Goal: Transaction & Acquisition: Purchase product/service

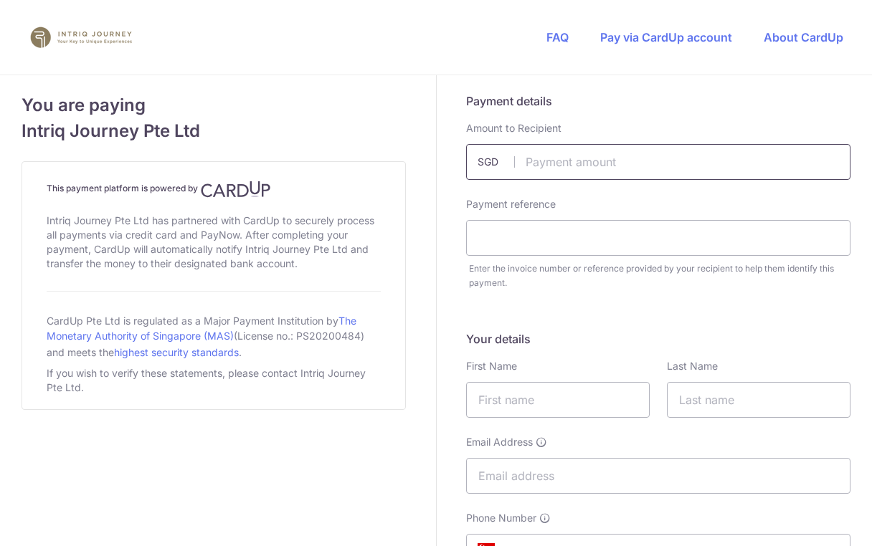
click at [590, 158] on input "text" at bounding box center [658, 162] width 384 height 36
type input "11540.00"
click at [554, 245] on input "text" at bounding box center [658, 238] width 384 height 36
click at [528, 238] on input "text" at bounding box center [658, 238] width 384 height 36
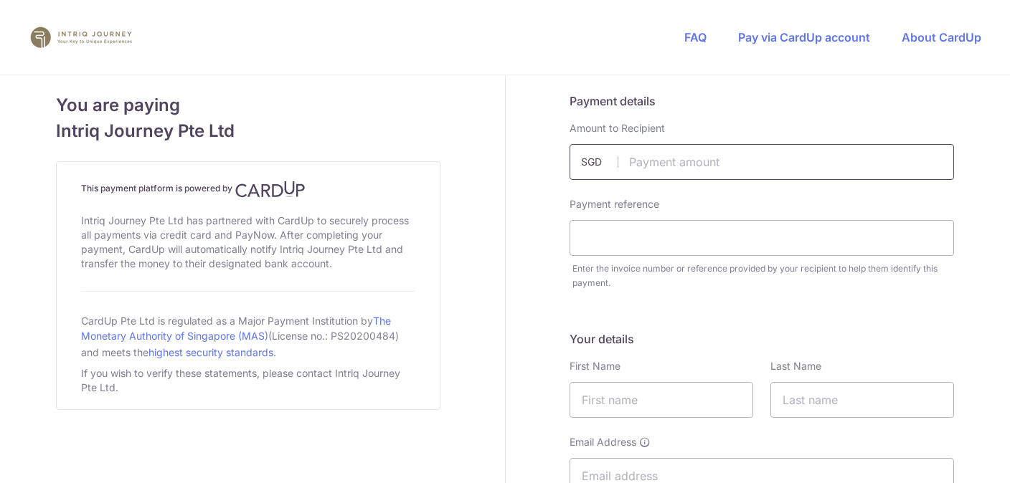
click at [761, 155] on input "text" at bounding box center [761, 162] width 384 height 36
type input "11540.00"
click at [698, 236] on input "text" at bounding box center [761, 238] width 384 height 36
type input "I"
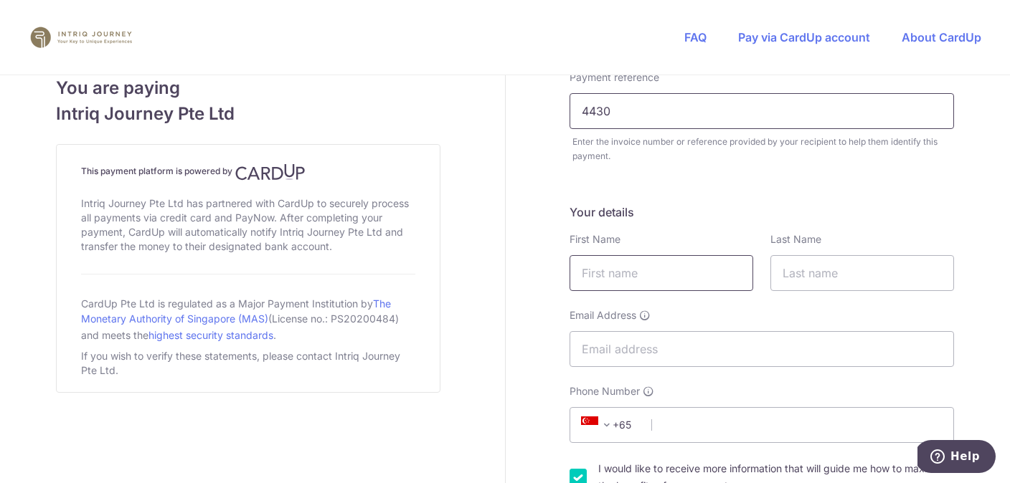
scroll to position [133, 0]
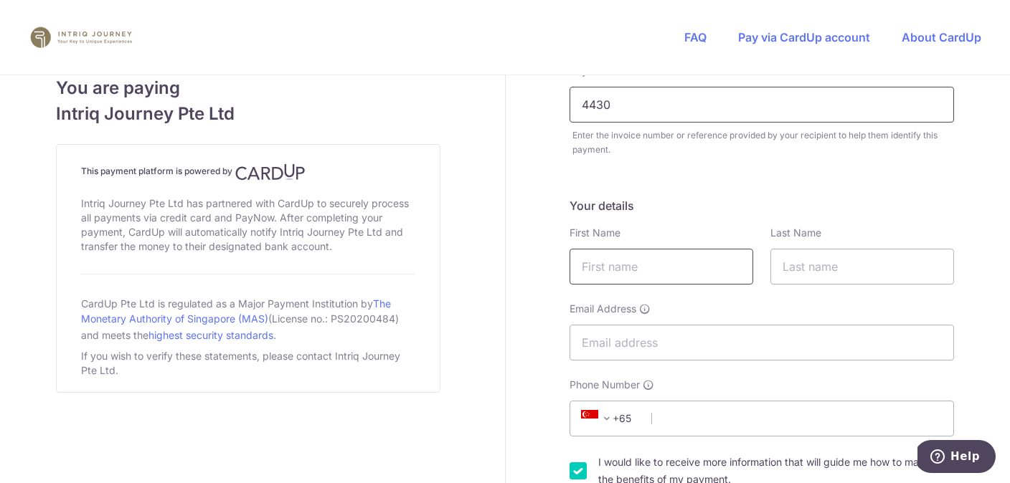
type input "4430"
type input "LIM"
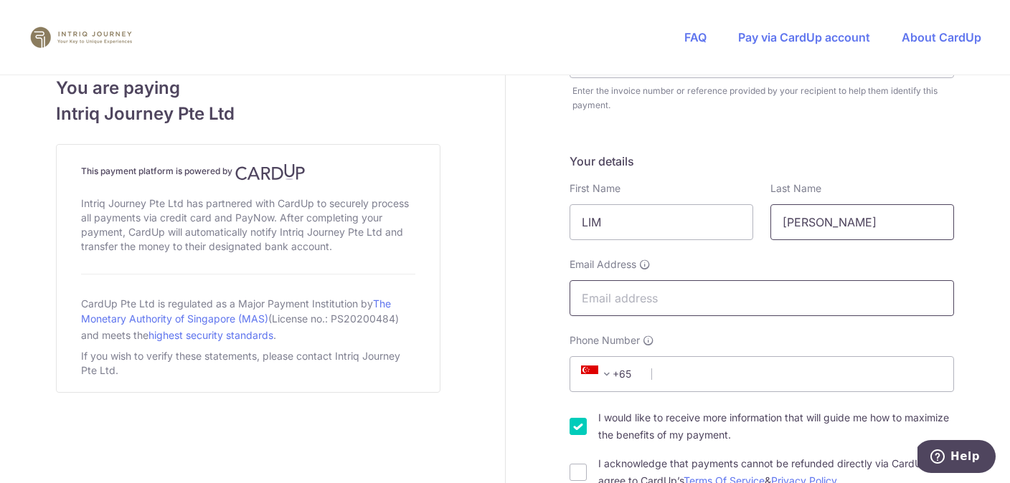
type input "[PERSON_NAME]"
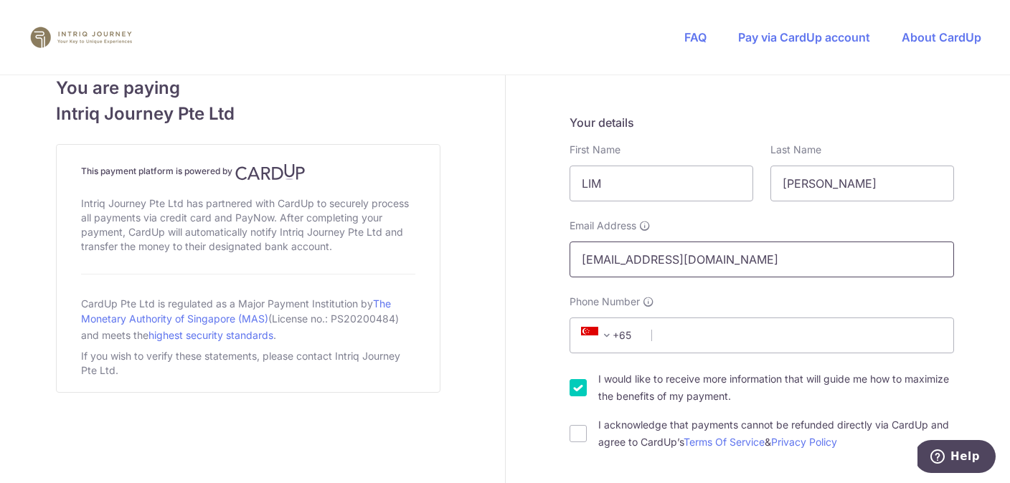
scroll to position [229, 0]
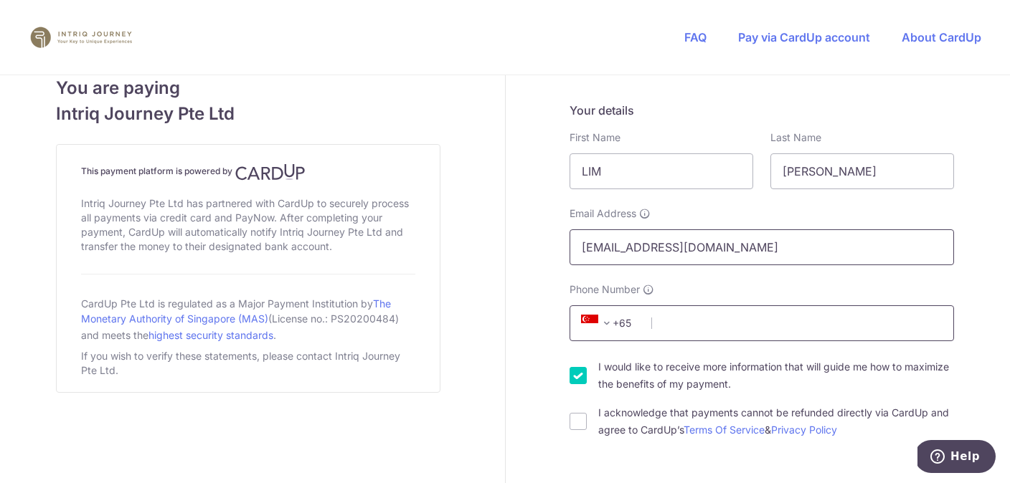
type input "[EMAIL_ADDRESS][DOMAIN_NAME]"
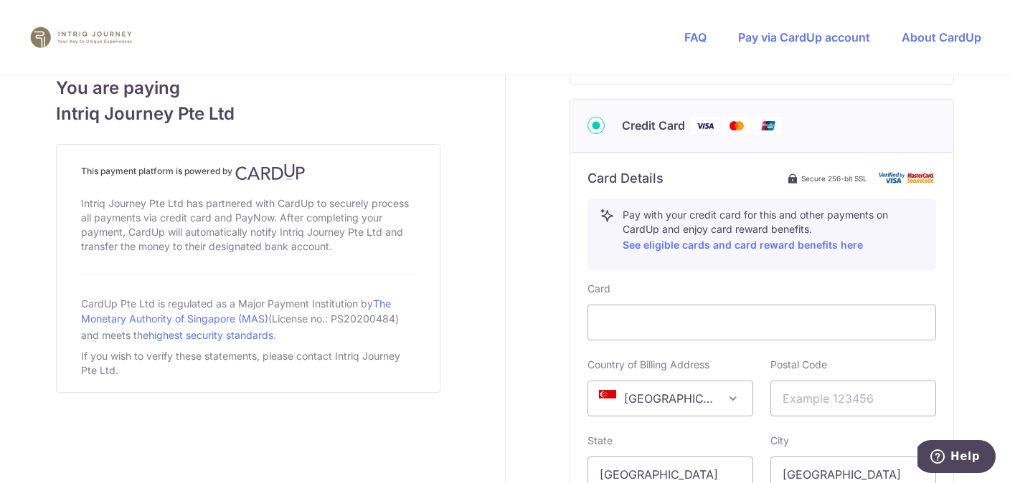
scroll to position [770, 0]
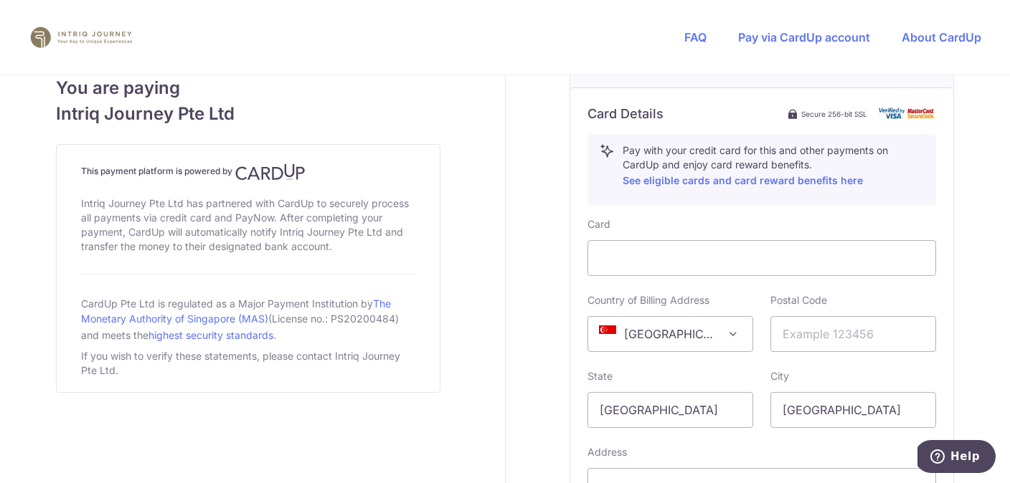
type input "91139550"
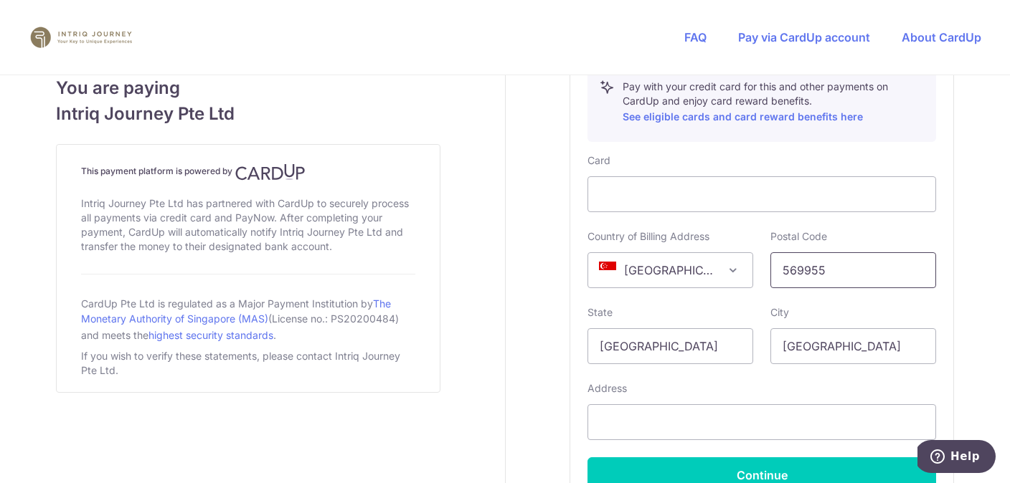
scroll to position [896, 0]
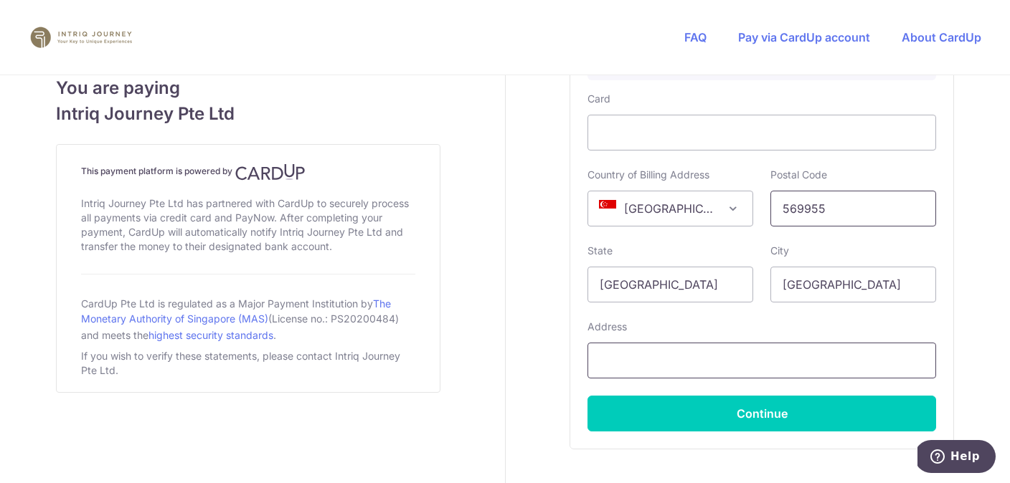
type input "569955"
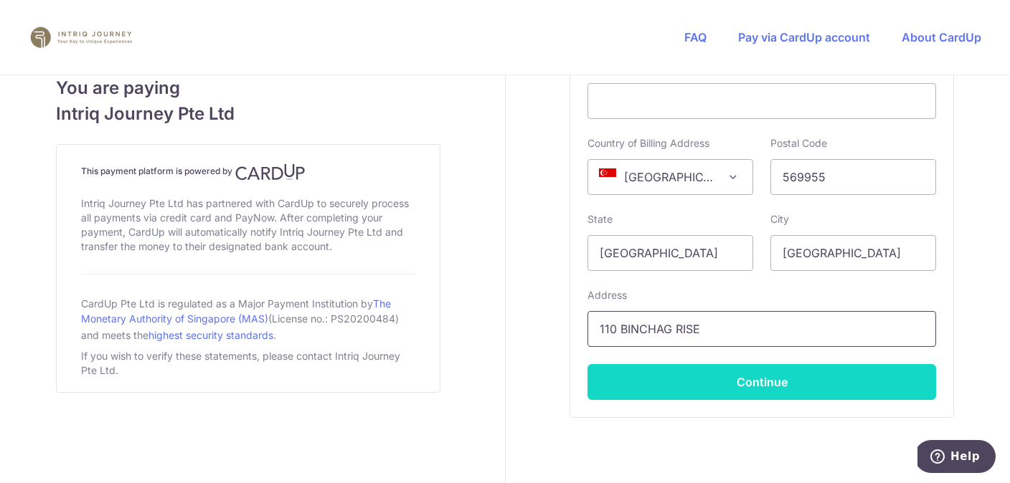
type input "110 BINCHAG RISE"
click at [726, 378] on button "Continue" at bounding box center [761, 382] width 349 height 36
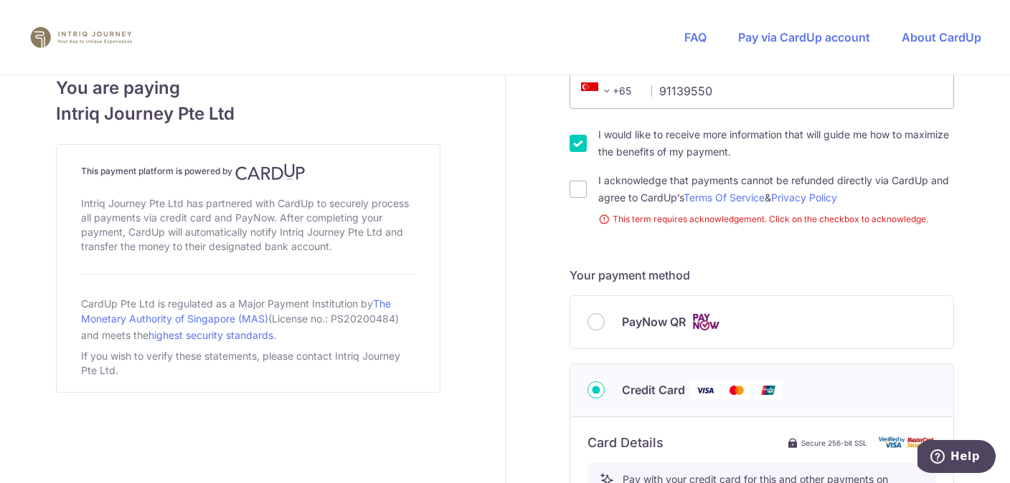
scroll to position [456, 0]
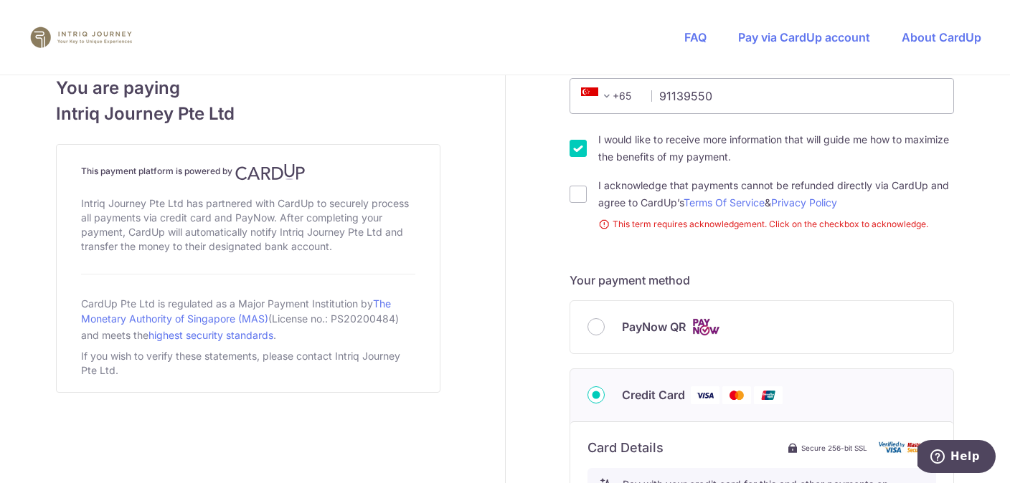
click at [581, 148] on input "I would like to receive more information that will guide me how to maximize the…" at bounding box center [577, 148] width 17 height 17
checkbox input "false"
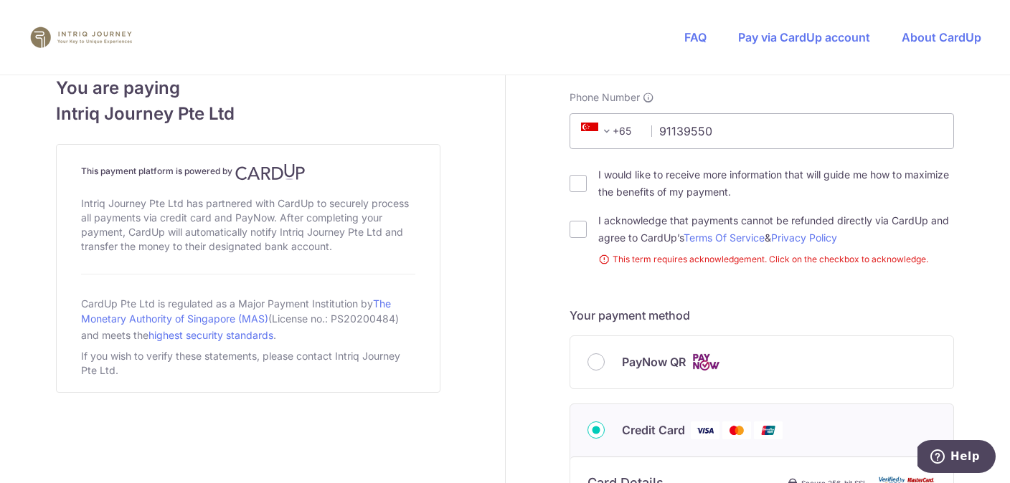
scroll to position [446, 0]
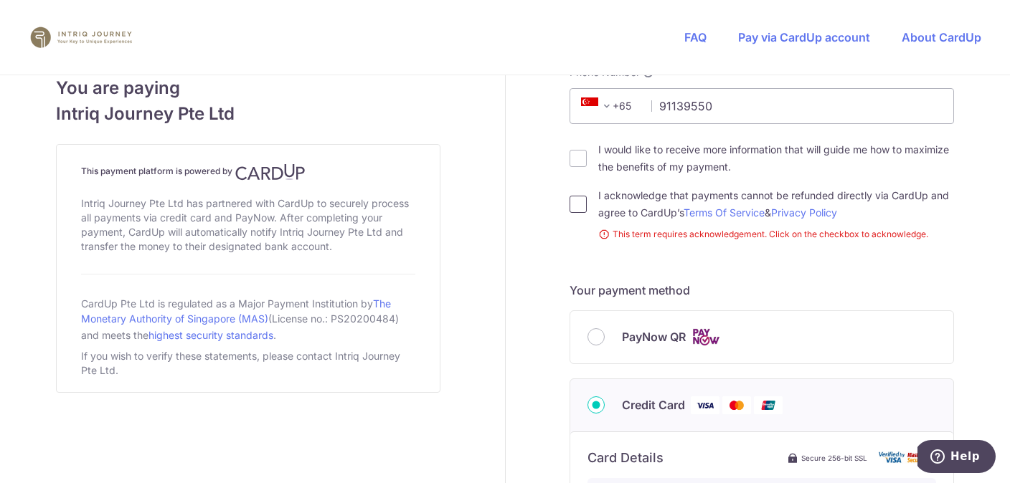
click at [582, 202] on input "I acknowledge that payments cannot be refunded directly via CardUp and agree to…" at bounding box center [577, 204] width 17 height 17
checkbox input "true"
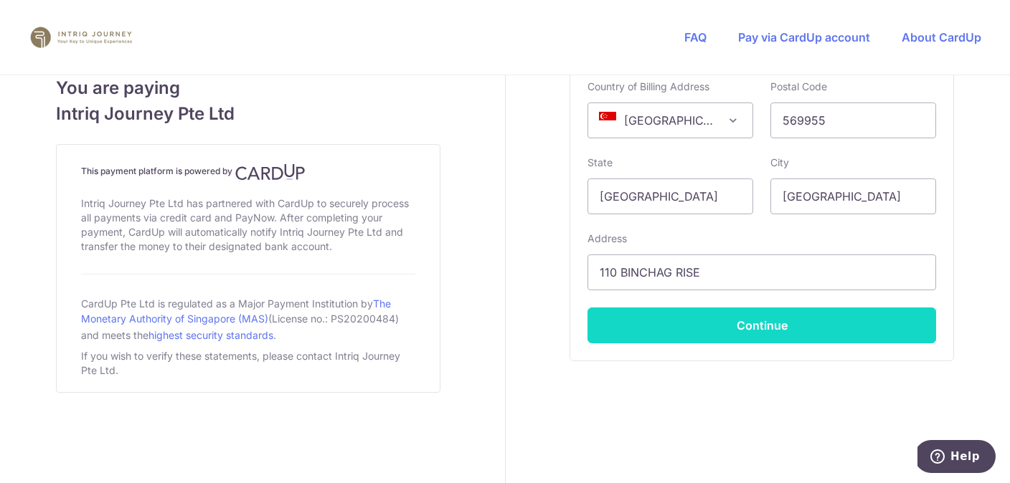
click at [754, 318] on button "Continue" at bounding box center [761, 326] width 349 height 36
type input "**** 9535"
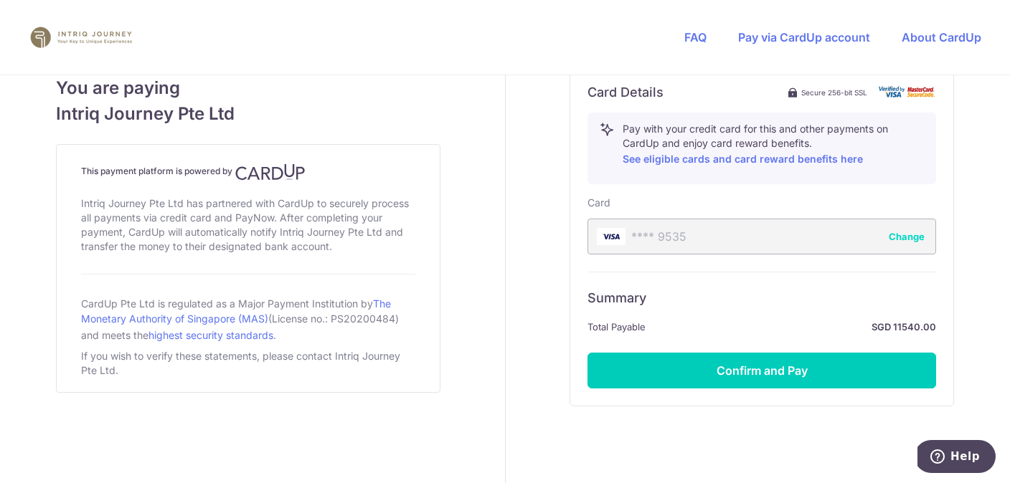
scroll to position [807, 0]
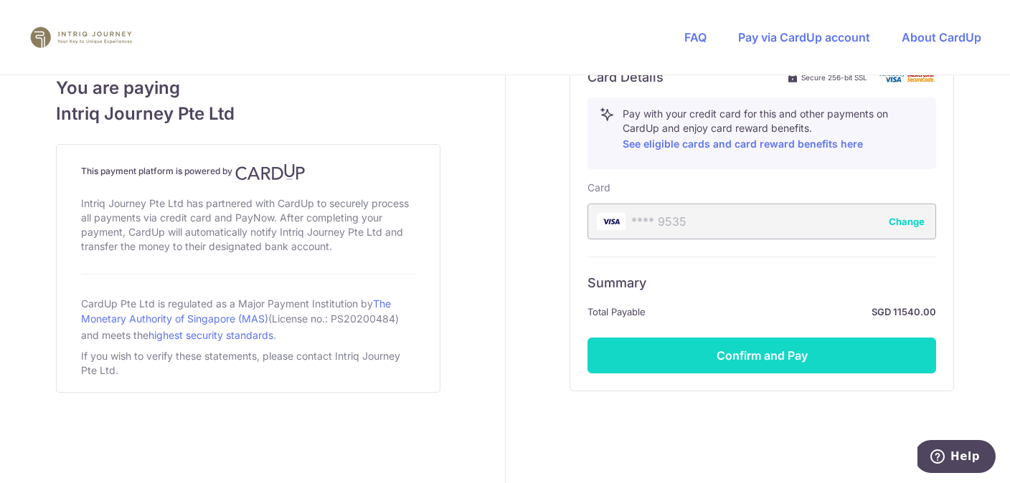
click at [751, 355] on button "Confirm and Pay" at bounding box center [761, 356] width 349 height 36
